Goal: Task Accomplishment & Management: Manage account settings

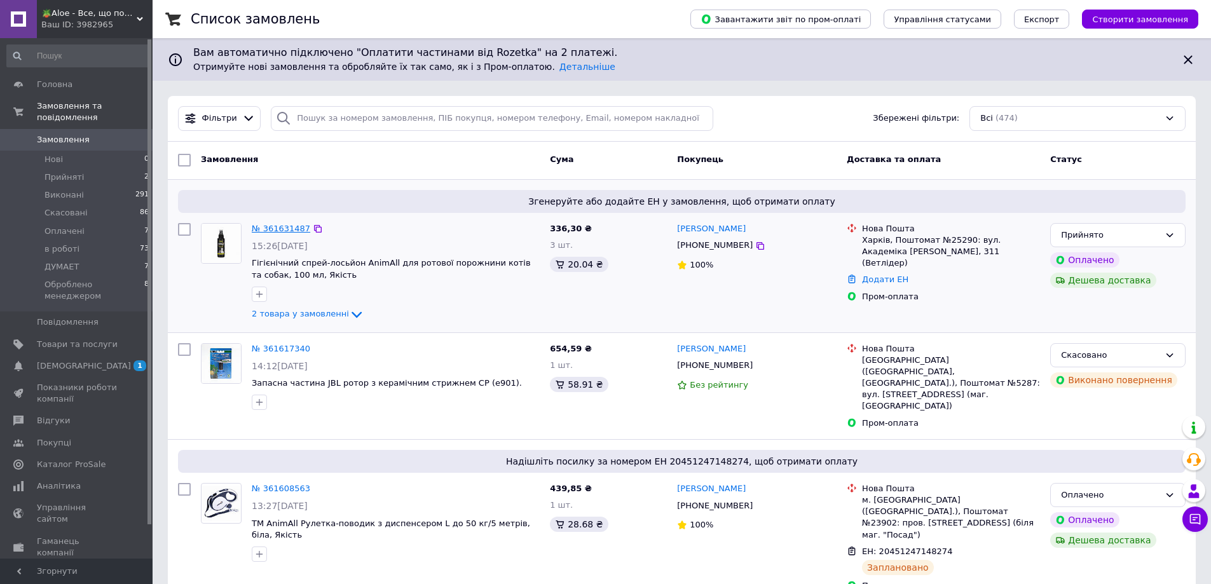
click at [281, 227] on link "№ 361631487" at bounding box center [281, 229] width 58 height 10
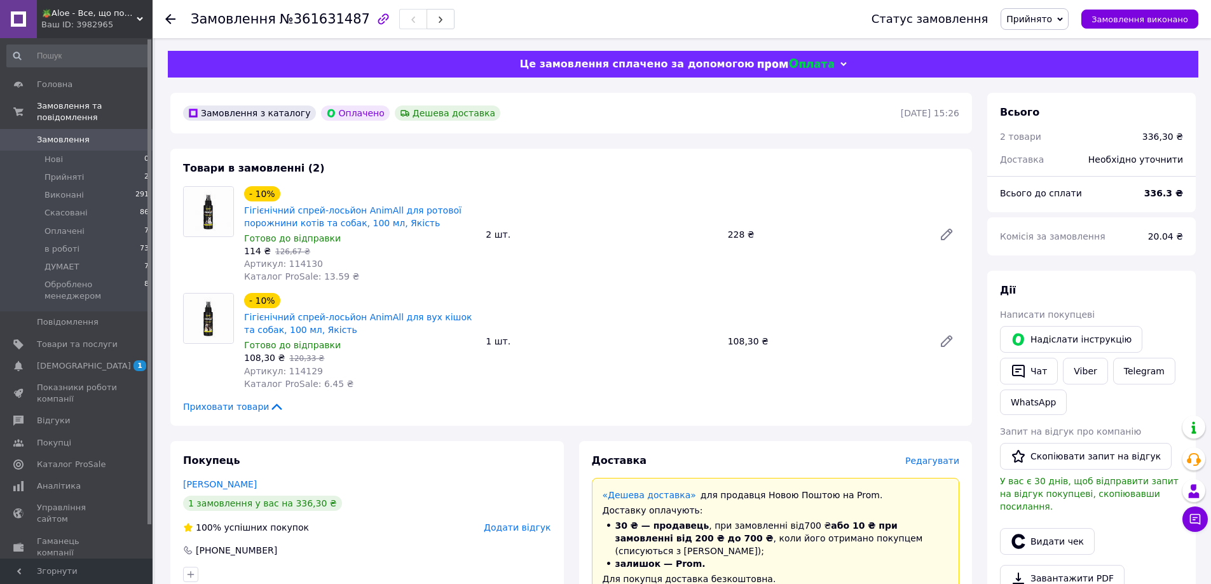
click at [1052, 18] on span "Прийнято" at bounding box center [1029, 19] width 46 height 10
click at [1039, 85] on li "Оплачено" at bounding box center [1060, 82] width 119 height 19
click at [1037, 83] on div "Замовлення №361631487 Статус замовлення Прийнято Виконано Скасовано Оплачено в …" at bounding box center [683, 592] width 1056 height 1108
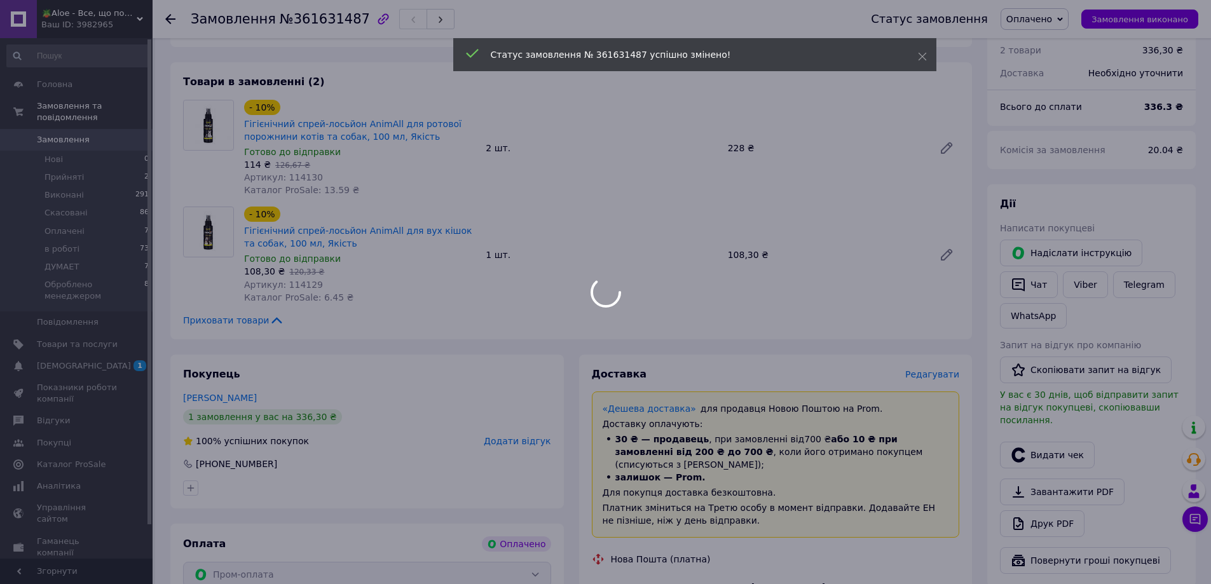
scroll to position [64, 0]
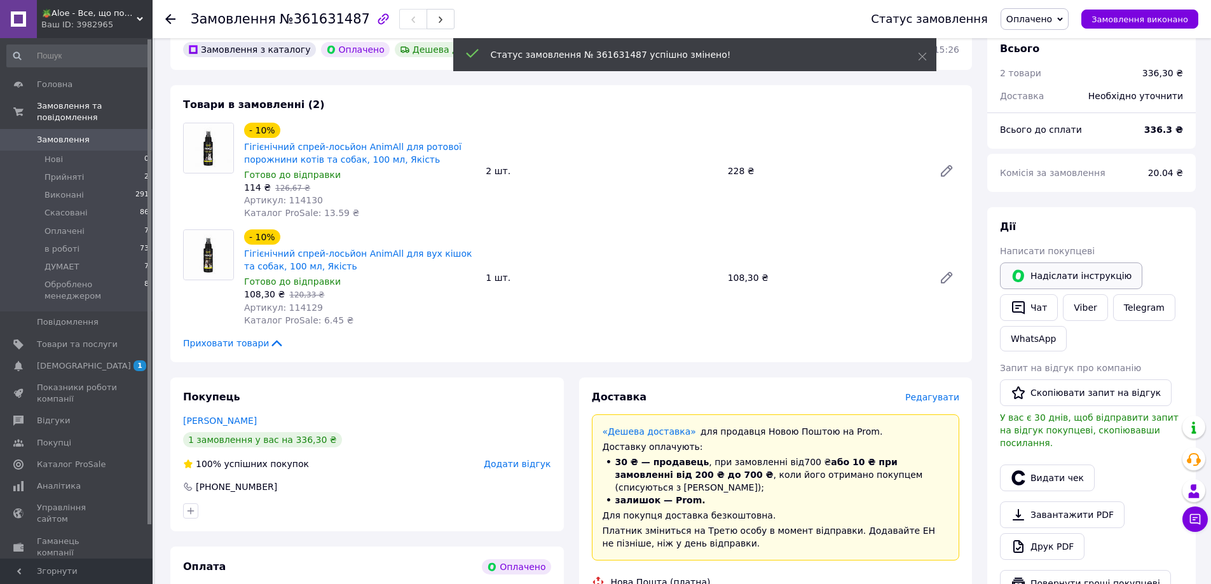
click at [1042, 284] on button "Надіслати інструкцію" at bounding box center [1071, 276] width 142 height 27
click at [1038, 297] on button "Чат" at bounding box center [1029, 307] width 58 height 27
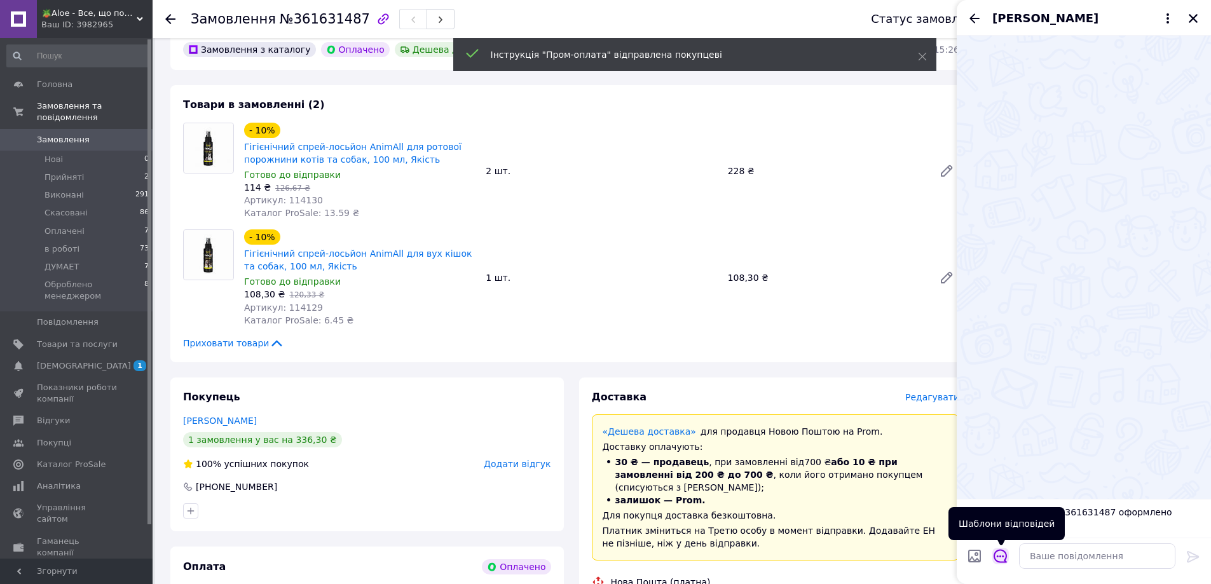
click at [1008, 554] on button "Відкрити шаблони відповідей" at bounding box center [1000, 556] width 17 height 17
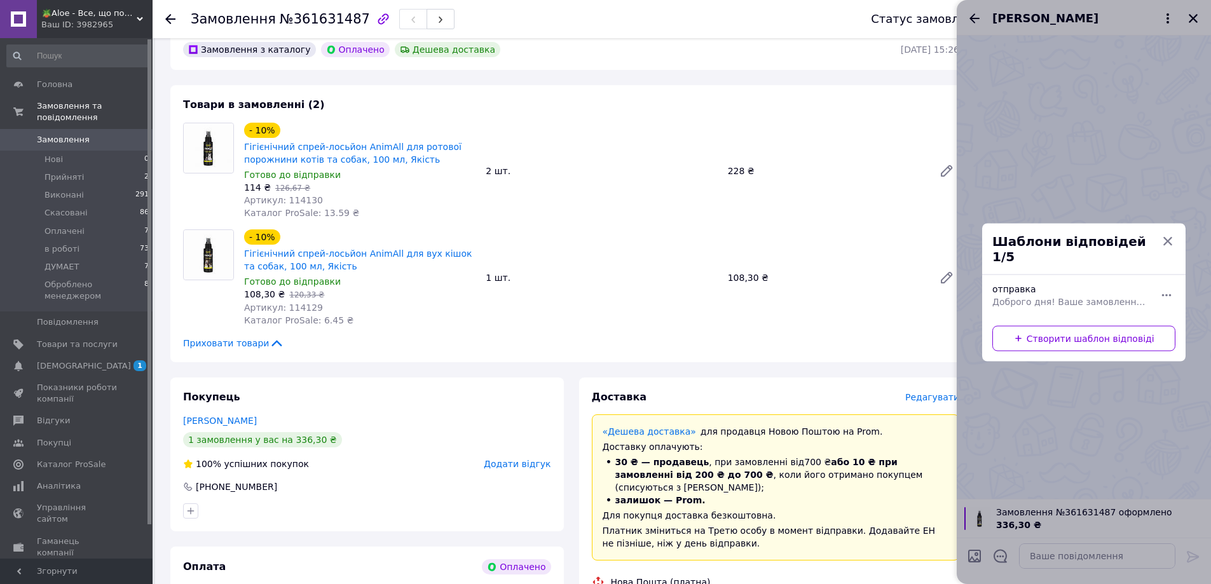
click at [1066, 298] on span "Доброго дня! Ваше замовлення прийнято ✅ Товар є в наявності та вже готується до…" at bounding box center [1069, 301] width 155 height 13
type textarea "Доброго дня! Ваше замовлення прийнято ✅ Товар є в наявності та вже готується до…"
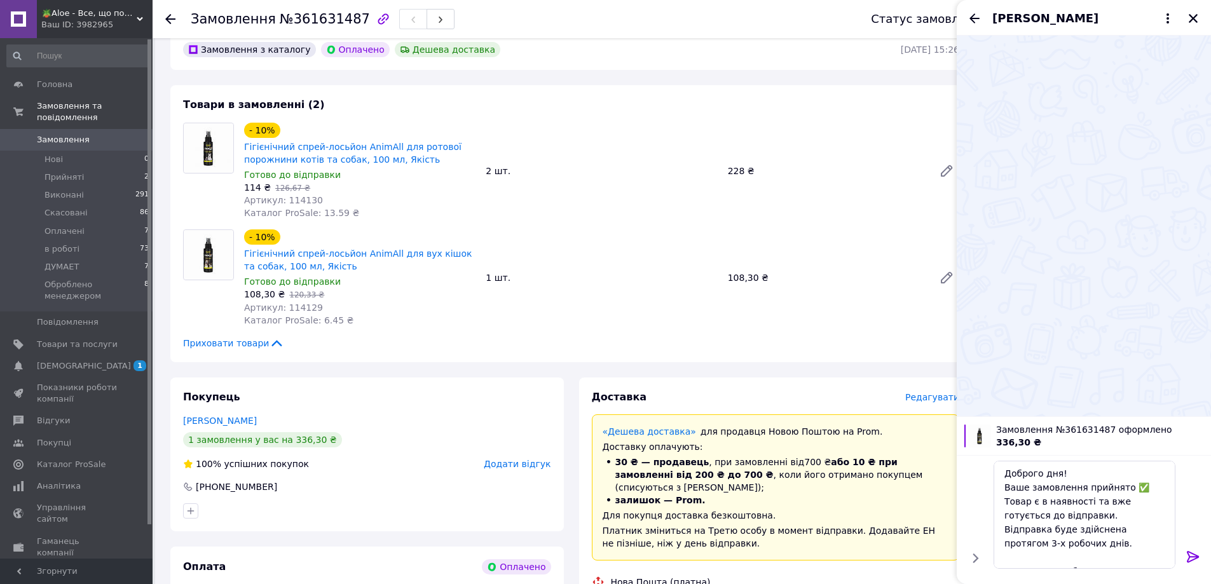
click at [1193, 558] on icon at bounding box center [1192, 556] width 15 height 15
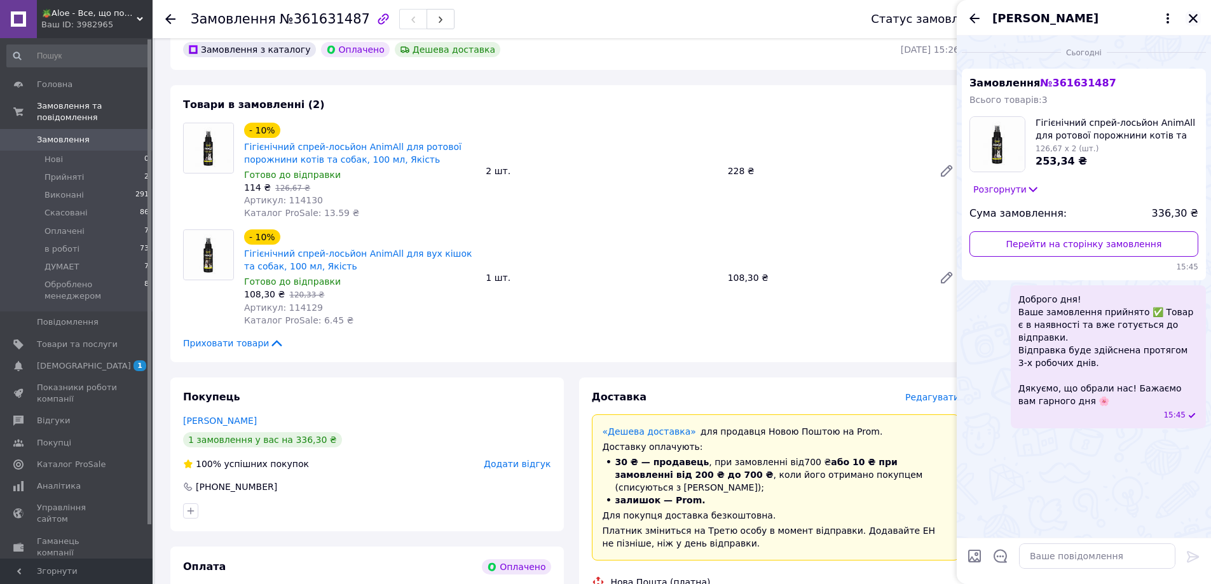
click at [1193, 15] on icon "Закрити" at bounding box center [1192, 18] width 11 height 11
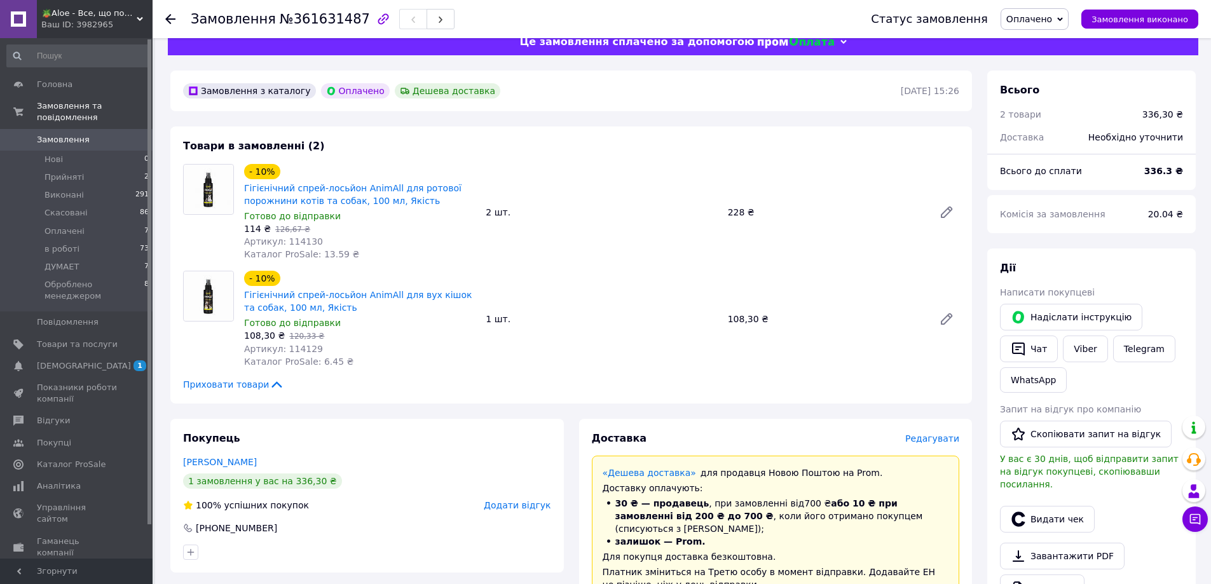
scroll to position [0, 0]
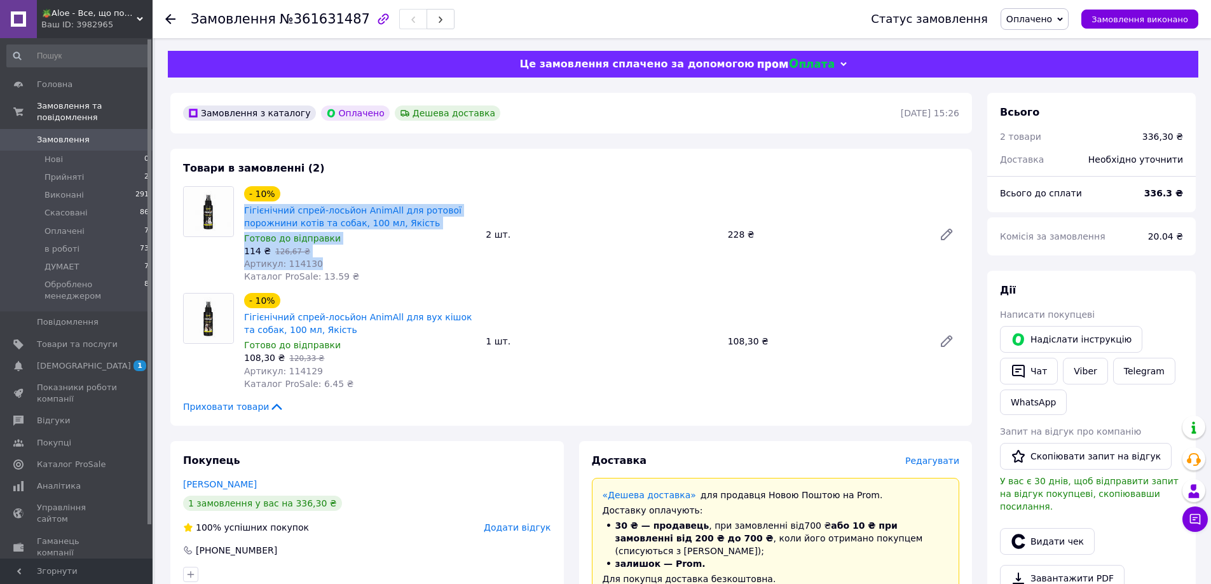
drag, startPoint x: 240, startPoint y: 207, endPoint x: 311, endPoint y: 261, distance: 89.0
click at [311, 261] on div "- 10% Гігієнічний спрей-лосьйон AnimAll для ротової порожнини котів та собак, 1…" at bounding box center [360, 235] width 242 height 102
copy div "Гігієнічний спрей-лосьйон AnimAll для ротової порожнини котів та собак, 100 мл,…"
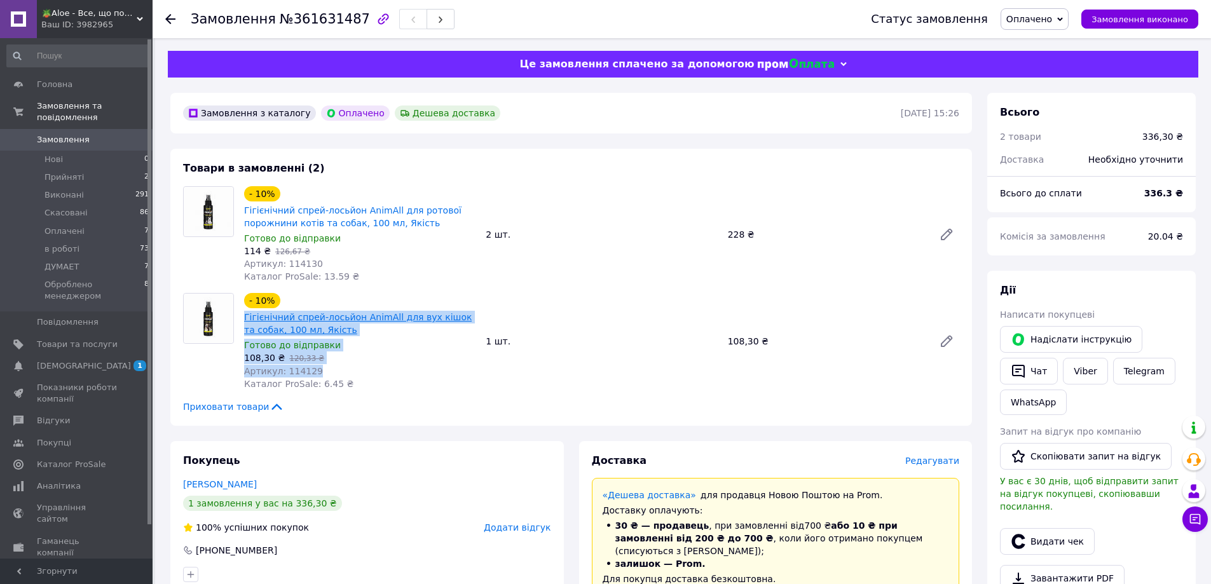
drag, startPoint x: 313, startPoint y: 371, endPoint x: 244, endPoint y: 318, distance: 86.6
click at [244, 318] on div "- 10% Гігієнічний спрей-лосьйон AnimAll для вух кішок та собак, 100 мл, Якість …" at bounding box center [360, 341] width 242 height 102
copy div "Гігієнічний спрей-лосьйон AnimAll для вух кішок та собак, 100 мл, Якість Готово…"
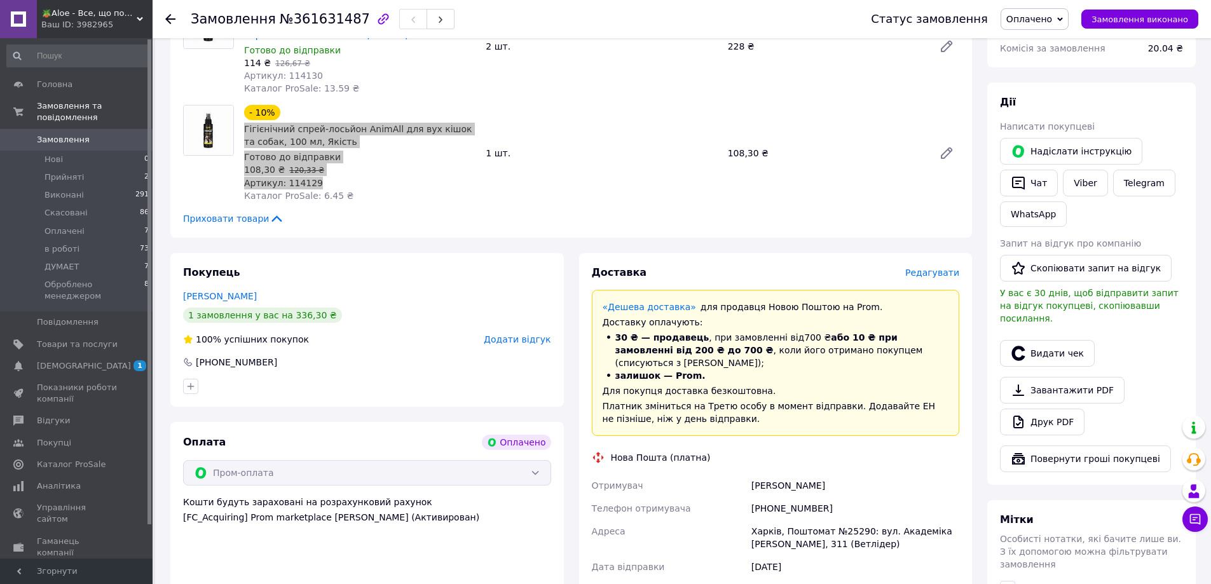
scroll to position [254, 0]
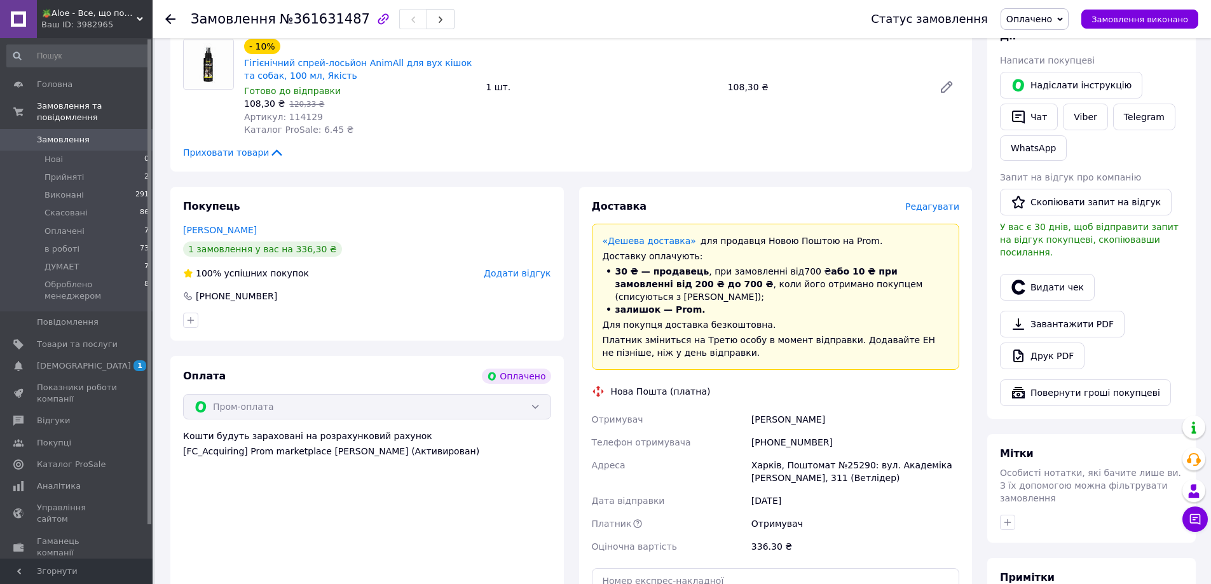
click at [790, 459] on div "Харків, Поштомат №25290: вул. Академіка [PERSON_NAME], 311 (Ветлідер)" at bounding box center [855, 472] width 213 height 36
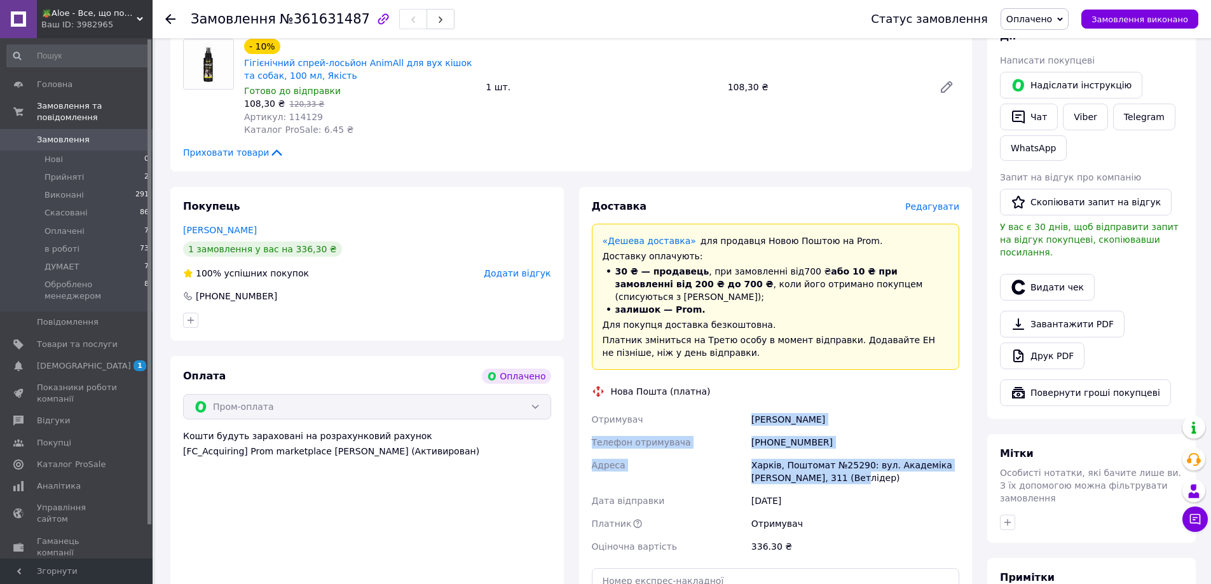
drag, startPoint x: 747, startPoint y: 404, endPoint x: 861, endPoint y: 467, distance: 130.3
click at [861, 467] on div "Отримувач Остапенко Олександр Телефон отримувача +380679226551 Адреса Харків, П…" at bounding box center [775, 483] width 373 height 150
copy div "Отримувач Остапенко Олександр Телефон отримувача +380679226551 Адреса Харків, П…"
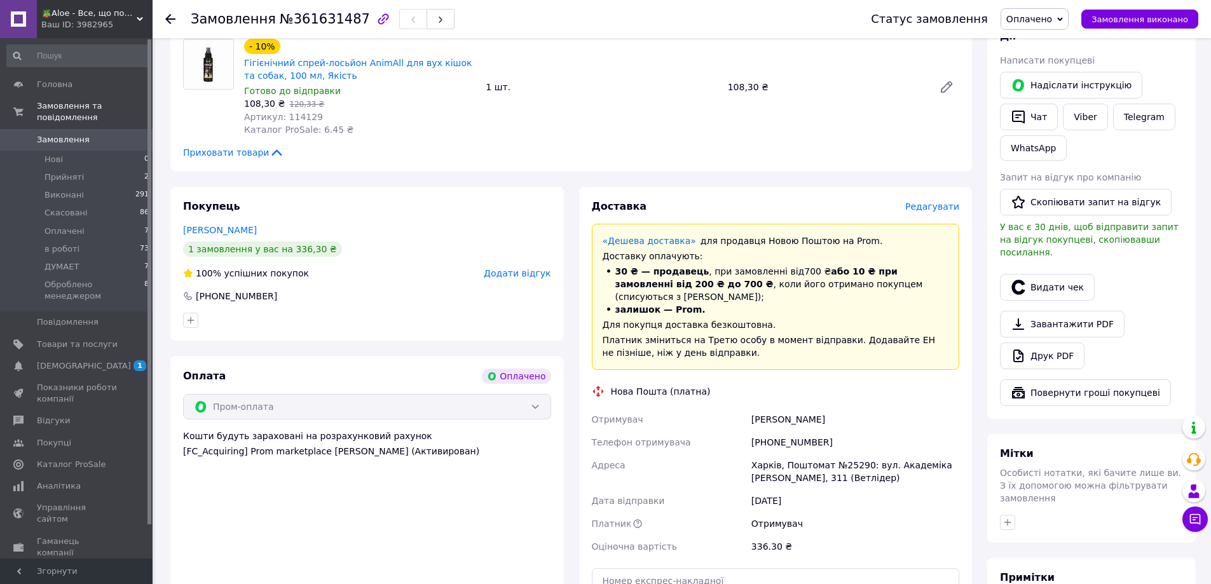
click at [882, 512] on div "Отримувач" at bounding box center [855, 523] width 213 height 23
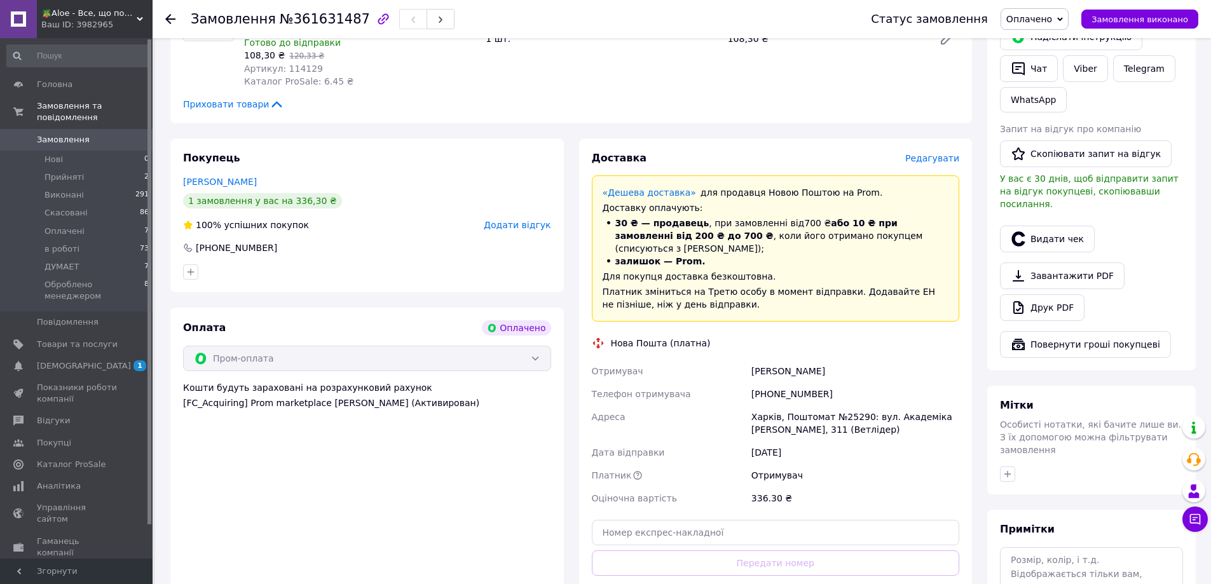
scroll to position [381, 0]
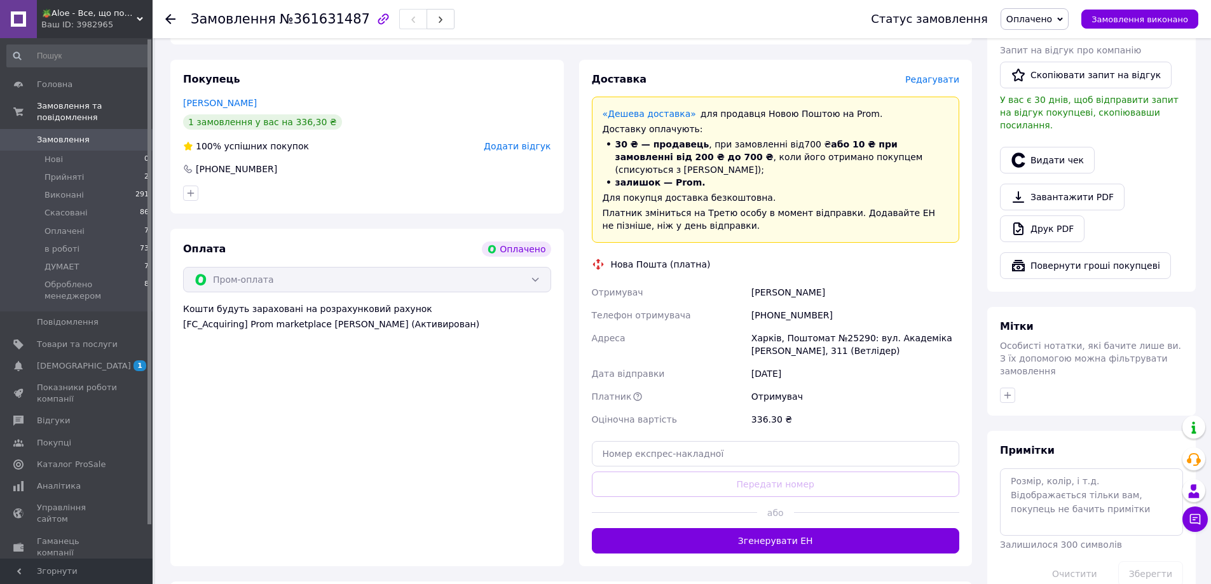
click at [808, 472] on div "Доставка Редагувати «Дешева доставка»   для продавця Новою Поштою на Prom. Дост…" at bounding box center [776, 313] width 368 height 482
click at [788, 534] on button "Згенерувати ЕН" at bounding box center [776, 540] width 368 height 25
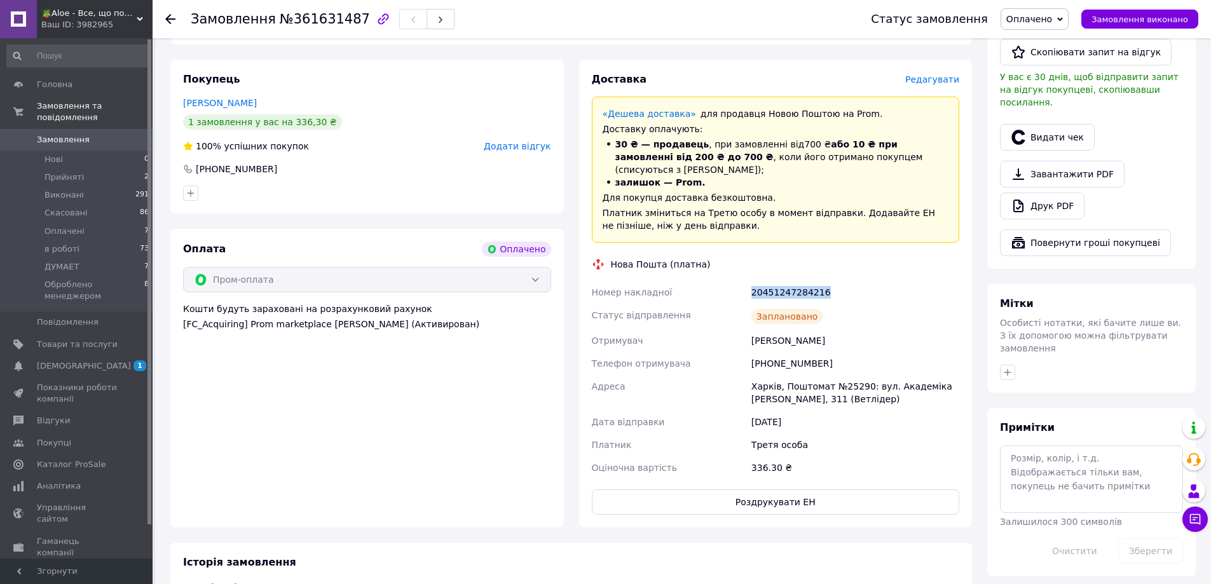
drag, startPoint x: 747, startPoint y: 278, endPoint x: 823, endPoint y: 278, distance: 76.3
click at [823, 281] on div "Номер накладної 20451247284216 Статус відправлення Заплановано Отримувач Остапе…" at bounding box center [775, 380] width 373 height 198
copy div "Номер накладної 20451247284216"
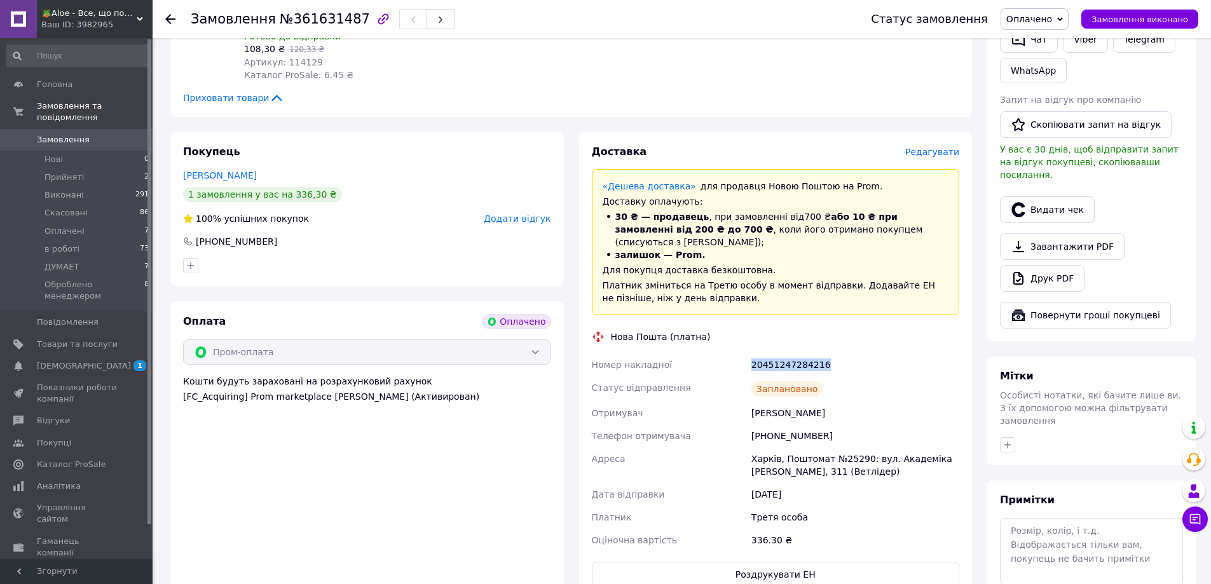
scroll to position [127, 0]
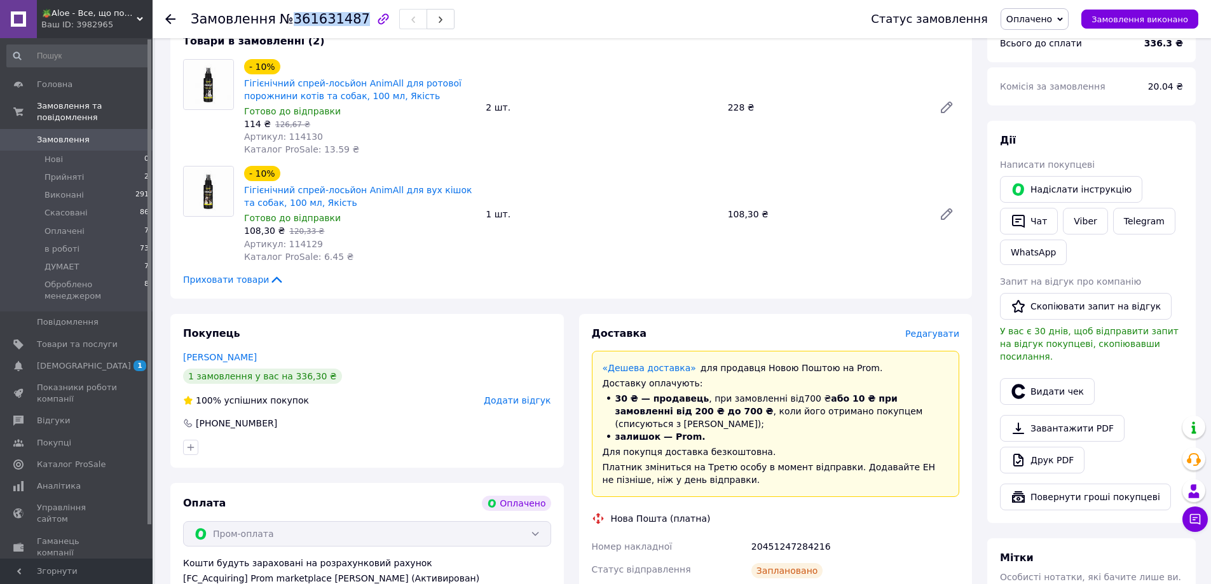
drag, startPoint x: 345, startPoint y: 18, endPoint x: 283, endPoint y: 21, distance: 62.3
click at [283, 21] on span "№361631487" at bounding box center [325, 18] width 90 height 15
copy span "361631487"
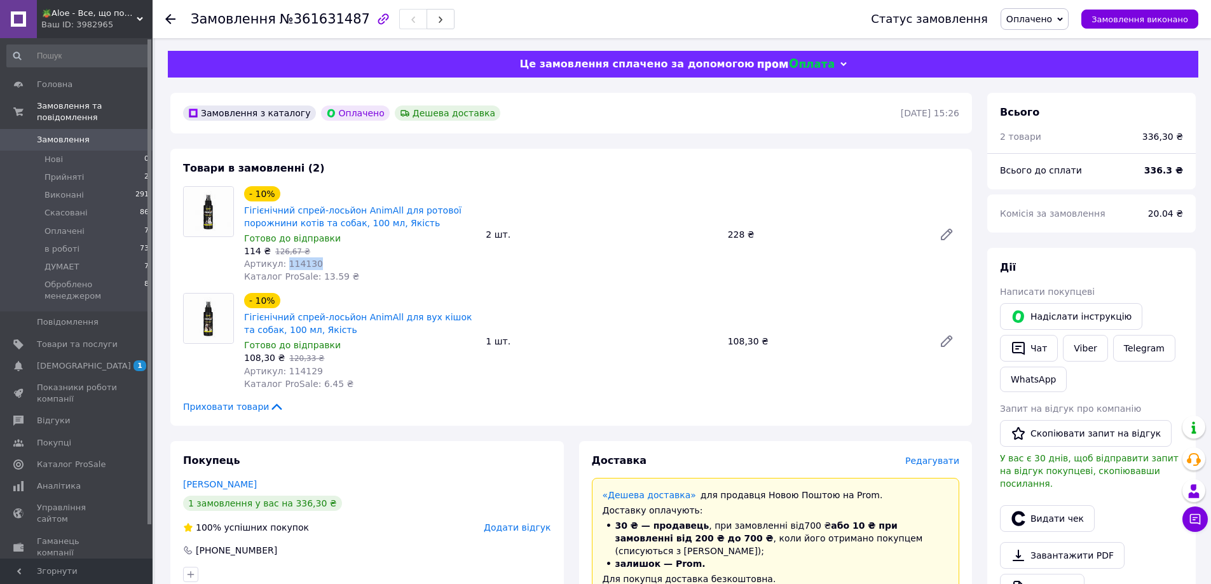
drag, startPoint x: 318, startPoint y: 262, endPoint x: 282, endPoint y: 263, distance: 36.2
click at [282, 263] on div "Артикул: 114130" at bounding box center [359, 263] width 231 height 13
copy span "114130"
drag, startPoint x: 242, startPoint y: 209, endPoint x: 382, endPoint y: 225, distance: 141.4
click at [382, 225] on div "- 10% Гігієнічний спрей-лосьйон AnimAll для ротової порожнини котів та собак, 1…" at bounding box center [360, 235] width 242 height 102
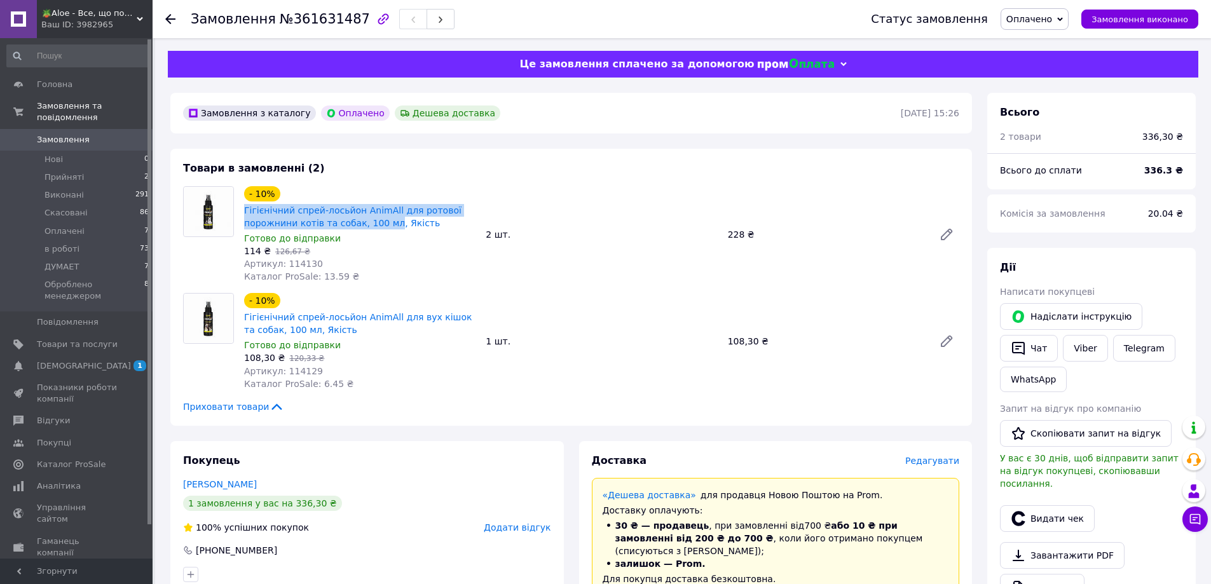
copy link "Гігієнічний спрей-лосьйон AnimAll для ротової порожнини котів та собак, 100 мл"
drag, startPoint x: 726, startPoint y: 239, endPoint x: 741, endPoint y: 237, distance: 15.4
click at [741, 237] on div "228 ₴" at bounding box center [826, 235] width 206 height 18
copy div "228"
drag, startPoint x: 315, startPoint y: 367, endPoint x: 284, endPoint y: 370, distance: 31.3
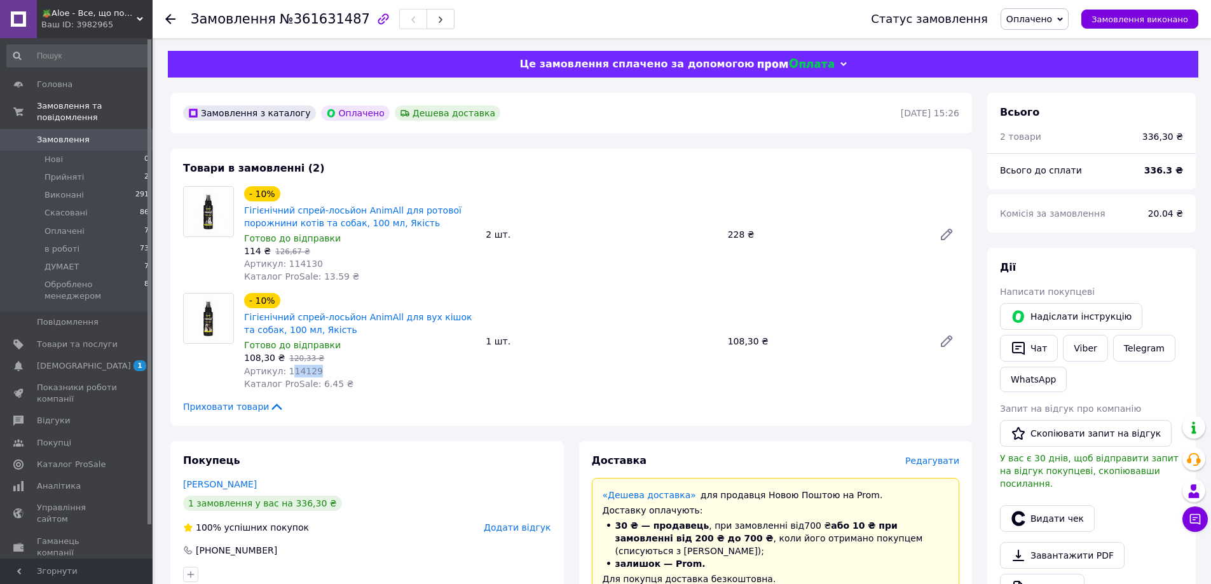
click at [284, 370] on div "Артикул: 114129" at bounding box center [359, 371] width 231 height 13
drag, startPoint x: 282, startPoint y: 371, endPoint x: 308, endPoint y: 374, distance: 26.2
click at [308, 374] on span "Артикул: 114129" at bounding box center [283, 371] width 79 height 10
copy span "114129"
click at [110, 134] on span "Замовлення" at bounding box center [77, 139] width 81 height 11
